Goal: Task Accomplishment & Management: Manage account settings

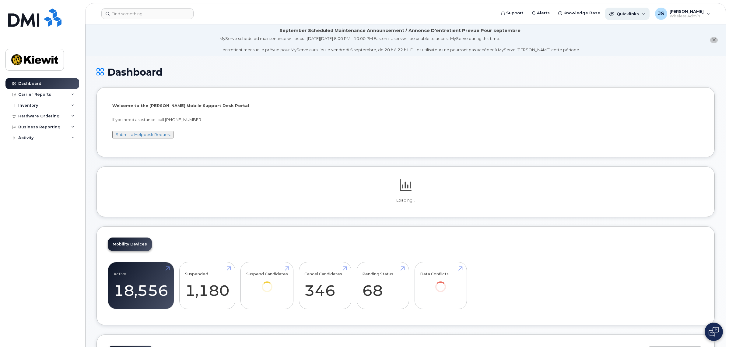
click at [635, 12] on span "Quicklinks" at bounding box center [628, 13] width 22 height 5
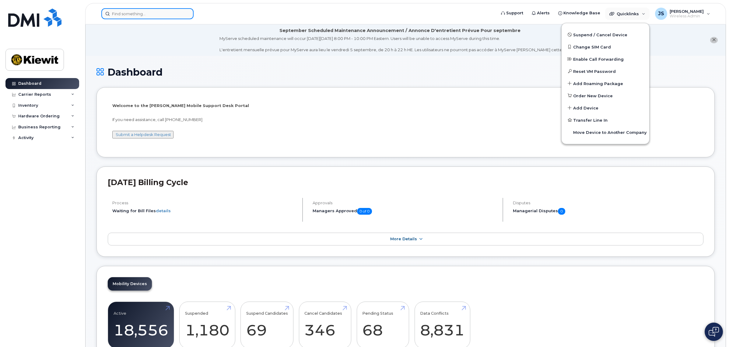
click at [167, 16] on input at bounding box center [147, 13] width 92 height 11
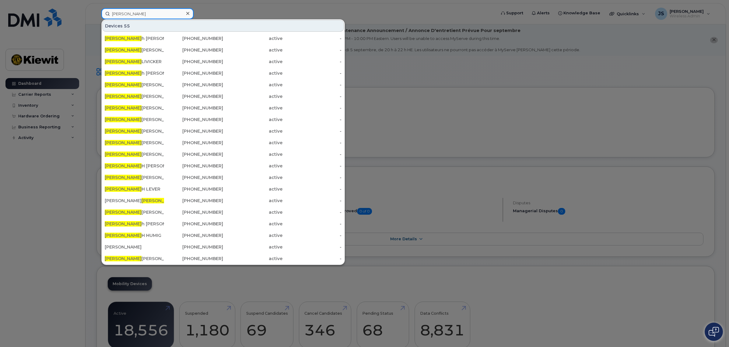
click at [130, 12] on input "[PERSON_NAME]" at bounding box center [147, 13] width 92 height 11
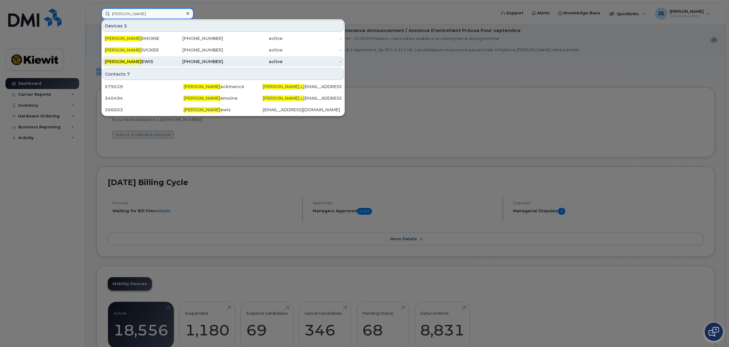
type input "[PERSON_NAME]"
click at [139, 59] on div "[PERSON_NAME]" at bounding box center [134, 61] width 59 height 6
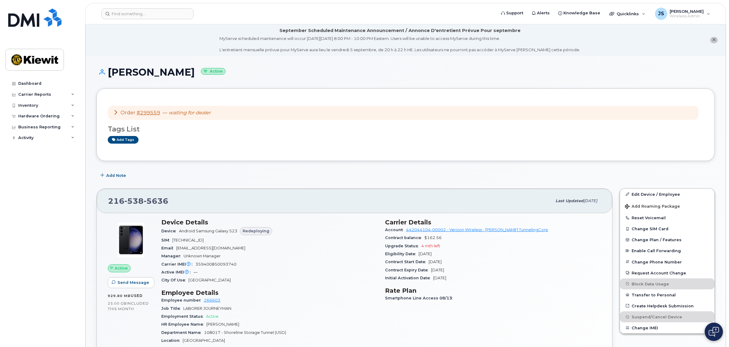
click at [114, 112] on icon at bounding box center [115, 112] width 5 height 5
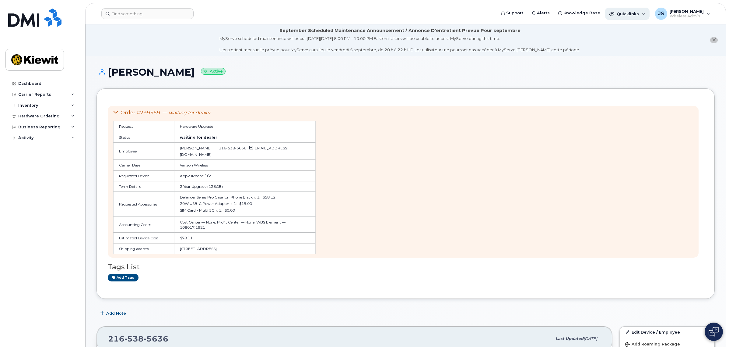
click at [639, 16] on div "Quicklinks" at bounding box center [627, 14] width 44 height 12
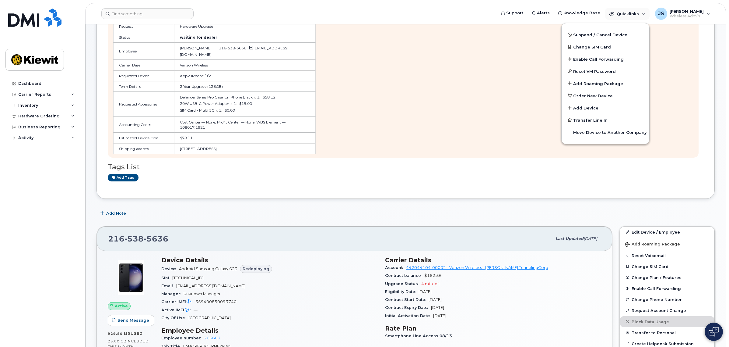
scroll to position [266, 0]
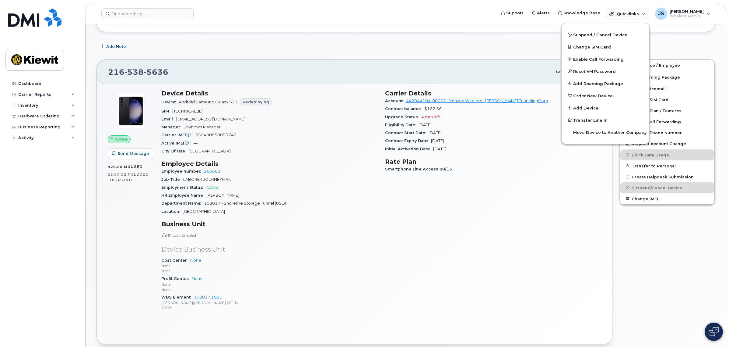
click at [445, 210] on div "Carrier Details Account 442044104-00002 - Verizon Wireless - McNally TunnelingC…" at bounding box center [494, 203] width 224 height 234
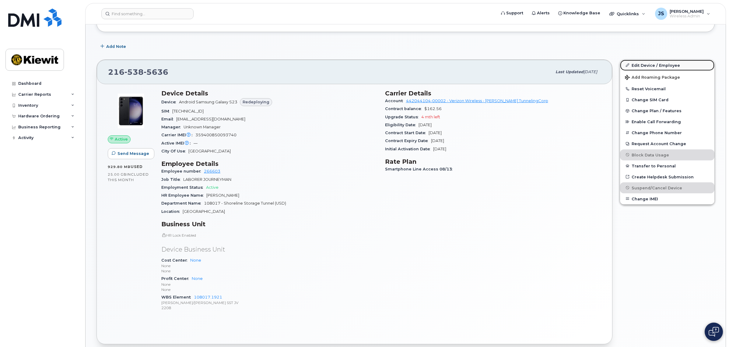
click at [670, 64] on link "Edit Device / Employee" at bounding box center [667, 65] width 94 height 11
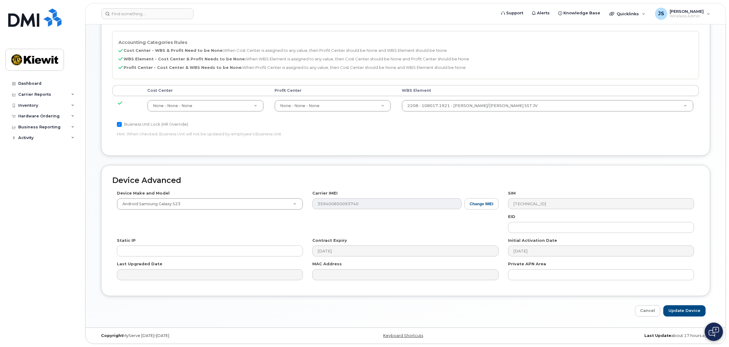
scroll to position [121, 0]
